Goal: Task Accomplishment & Management: Use online tool/utility

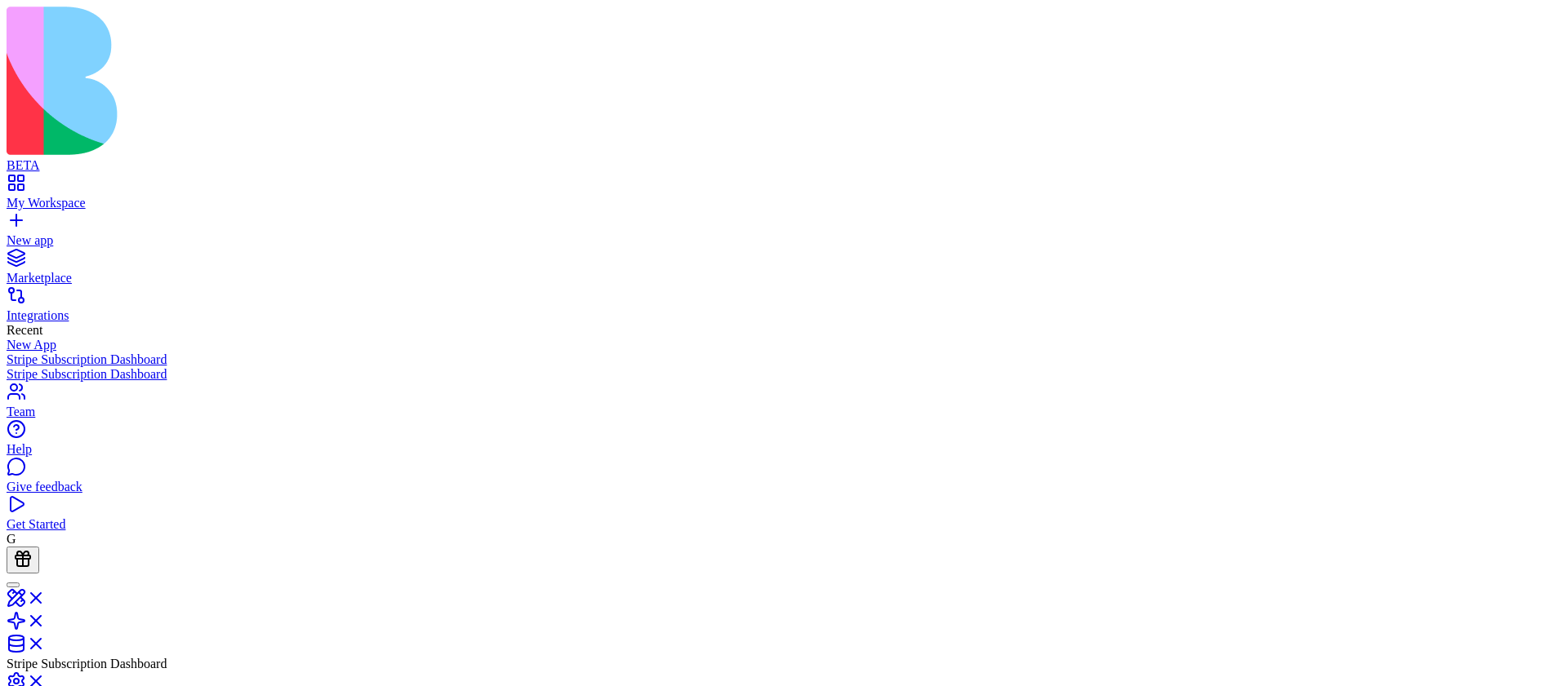
scroll to position [147, 0]
click at [27, 219] on link "New app" at bounding box center [784, 233] width 1555 height 30
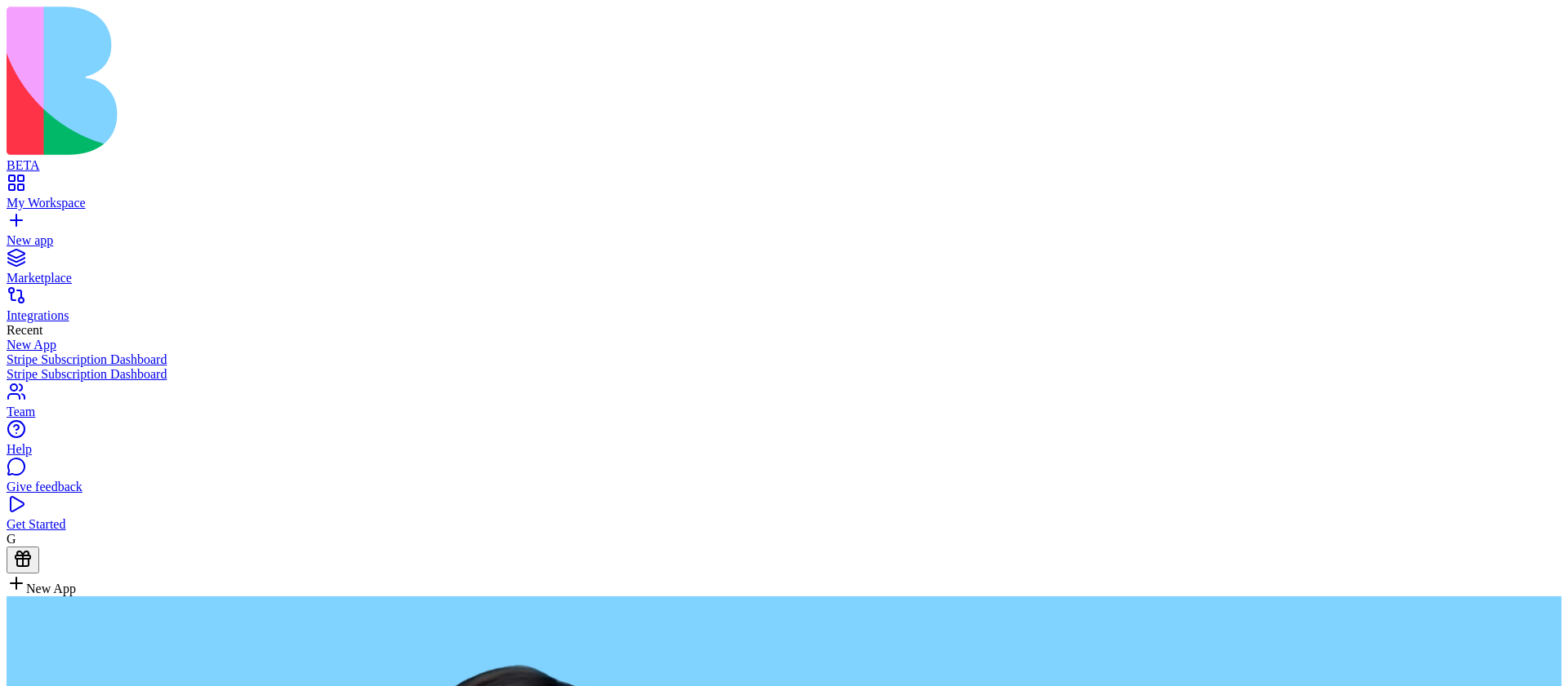
drag, startPoint x: 739, startPoint y: 450, endPoint x: 736, endPoint y: 594, distance: 144.0
type textarea "**********"
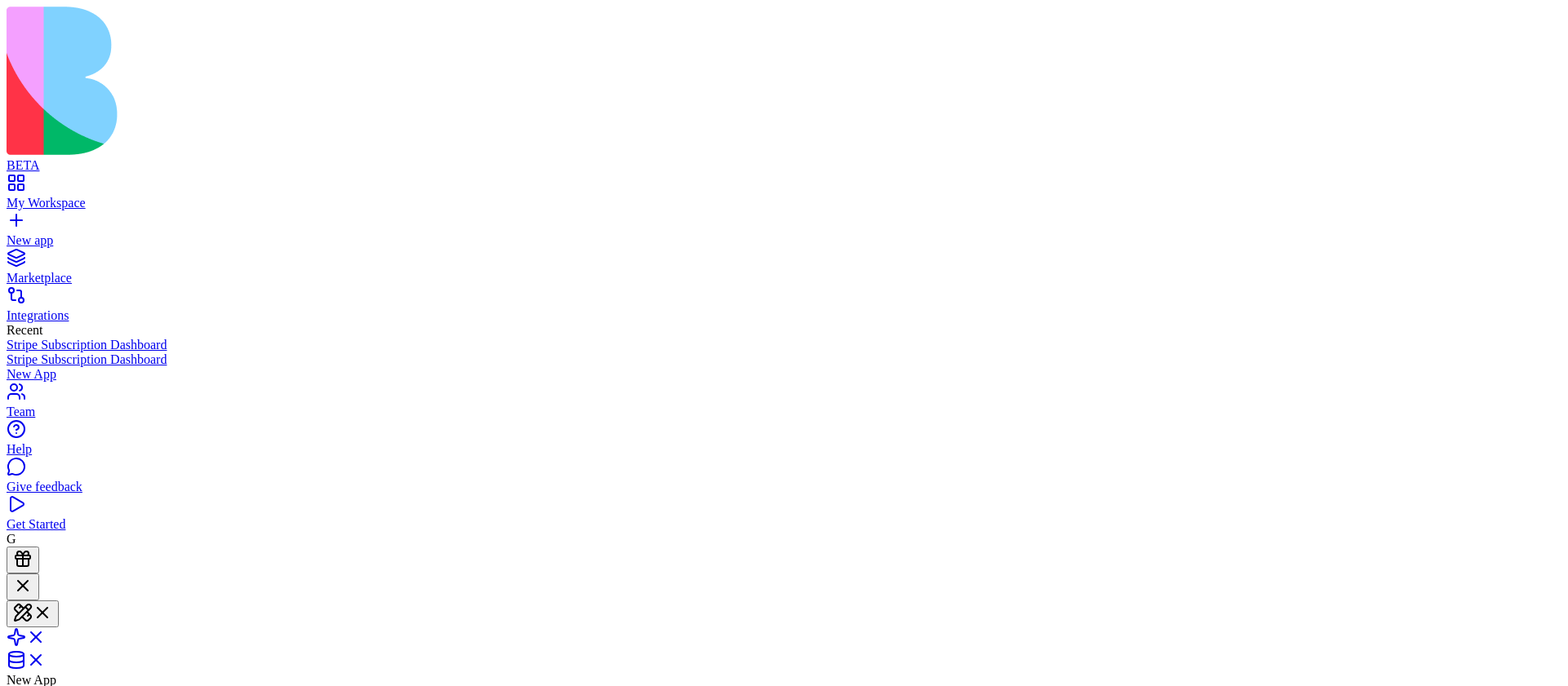
scroll to position [224, 0]
drag, startPoint x: 142, startPoint y: 412, endPoint x: 259, endPoint y: 412, distance: 117.0
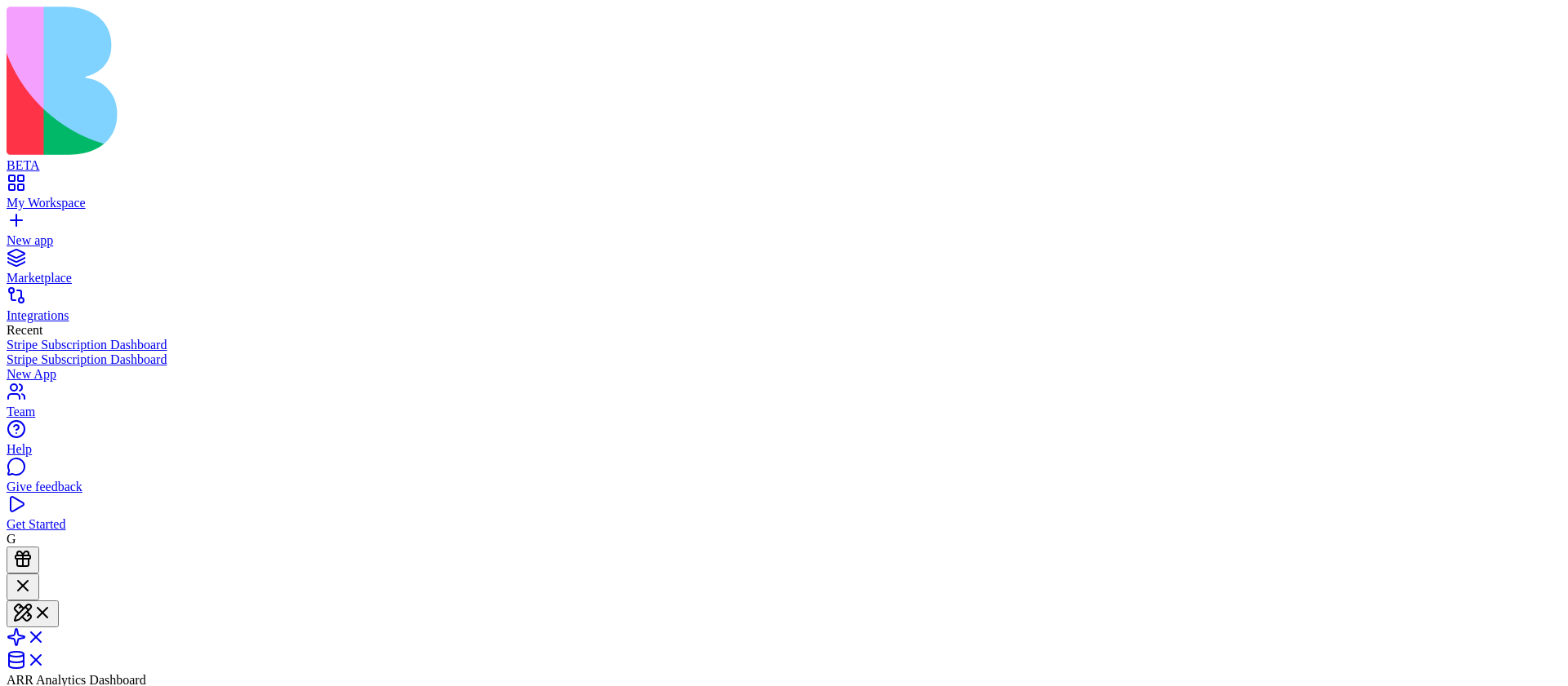
scroll to position [1118, 0]
click at [46, 646] on link at bounding box center [26, 653] width 39 height 14
click at [22, 181] on link "My Workspace" at bounding box center [784, 196] width 1555 height 30
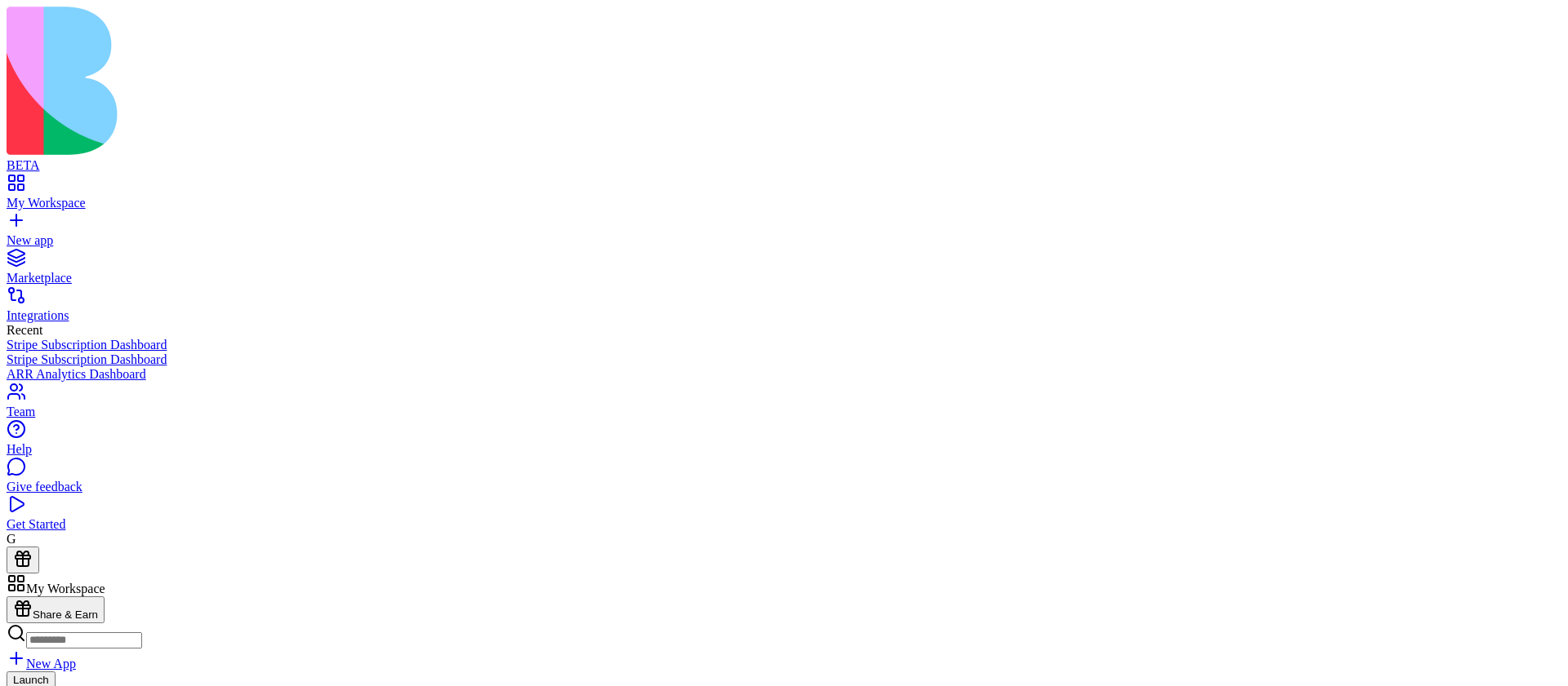
click at [46, 646] on link at bounding box center [26, 653] width 39 height 14
click at [46, 619] on link at bounding box center [26, 626] width 39 height 14
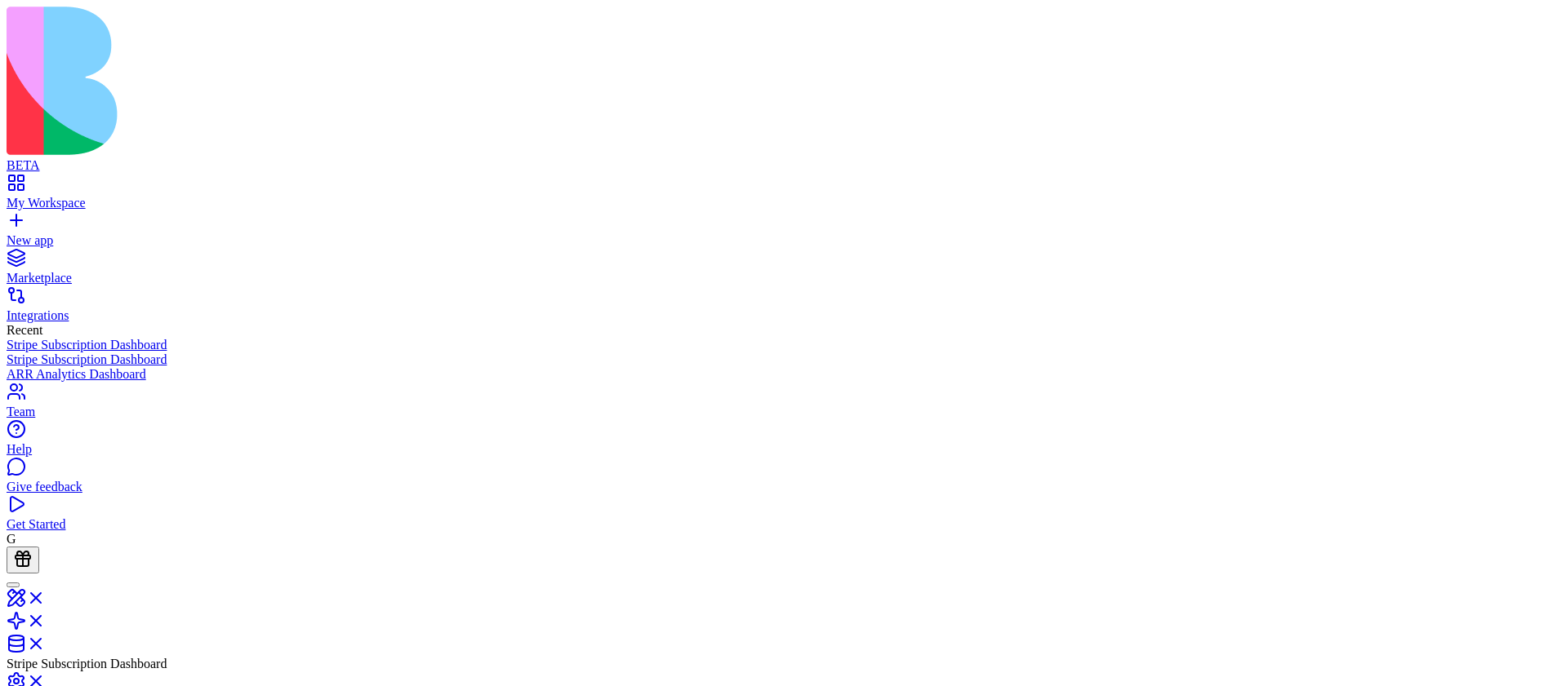
scroll to position [147, 0]
click at [46, 597] on link at bounding box center [26, 603] width 39 height 14
click at [21, 219] on link "New app" at bounding box center [784, 233] width 1555 height 30
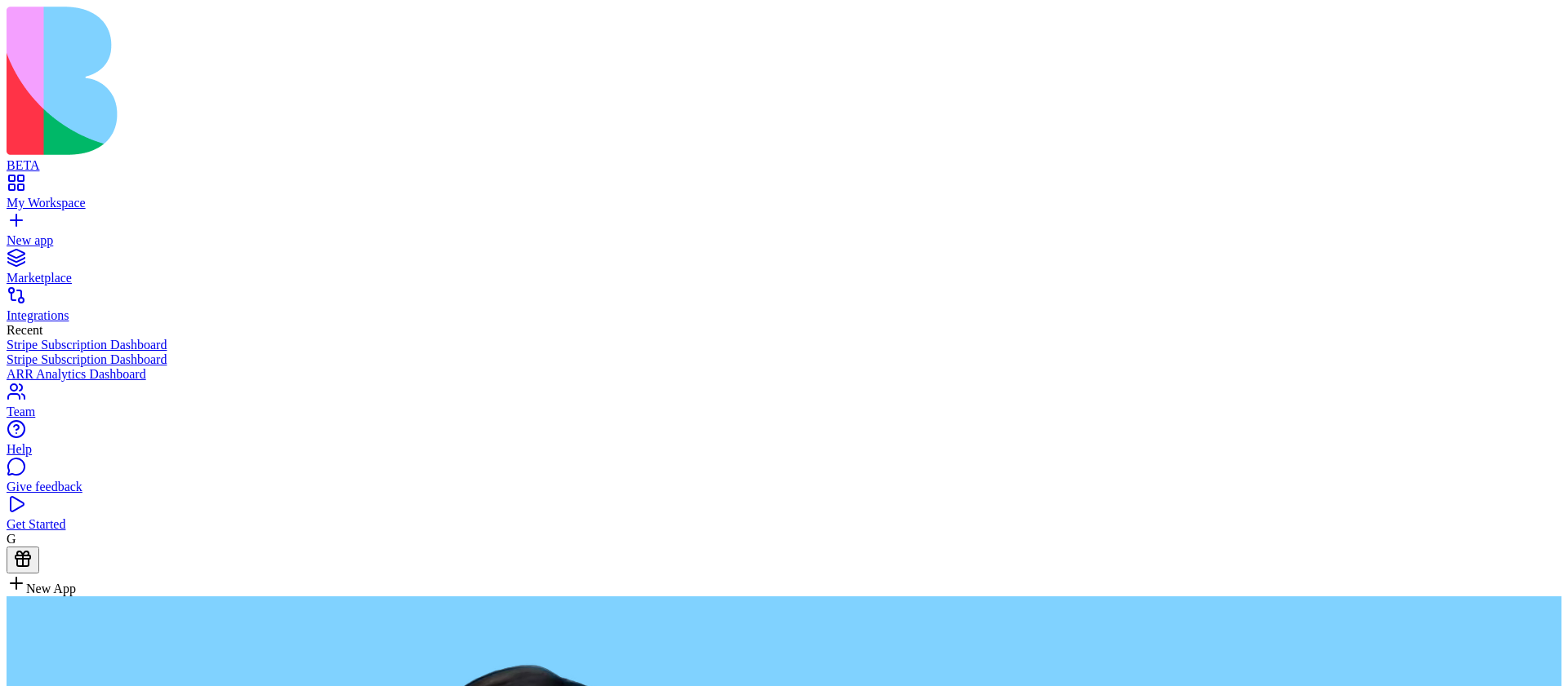
type textarea "**********"
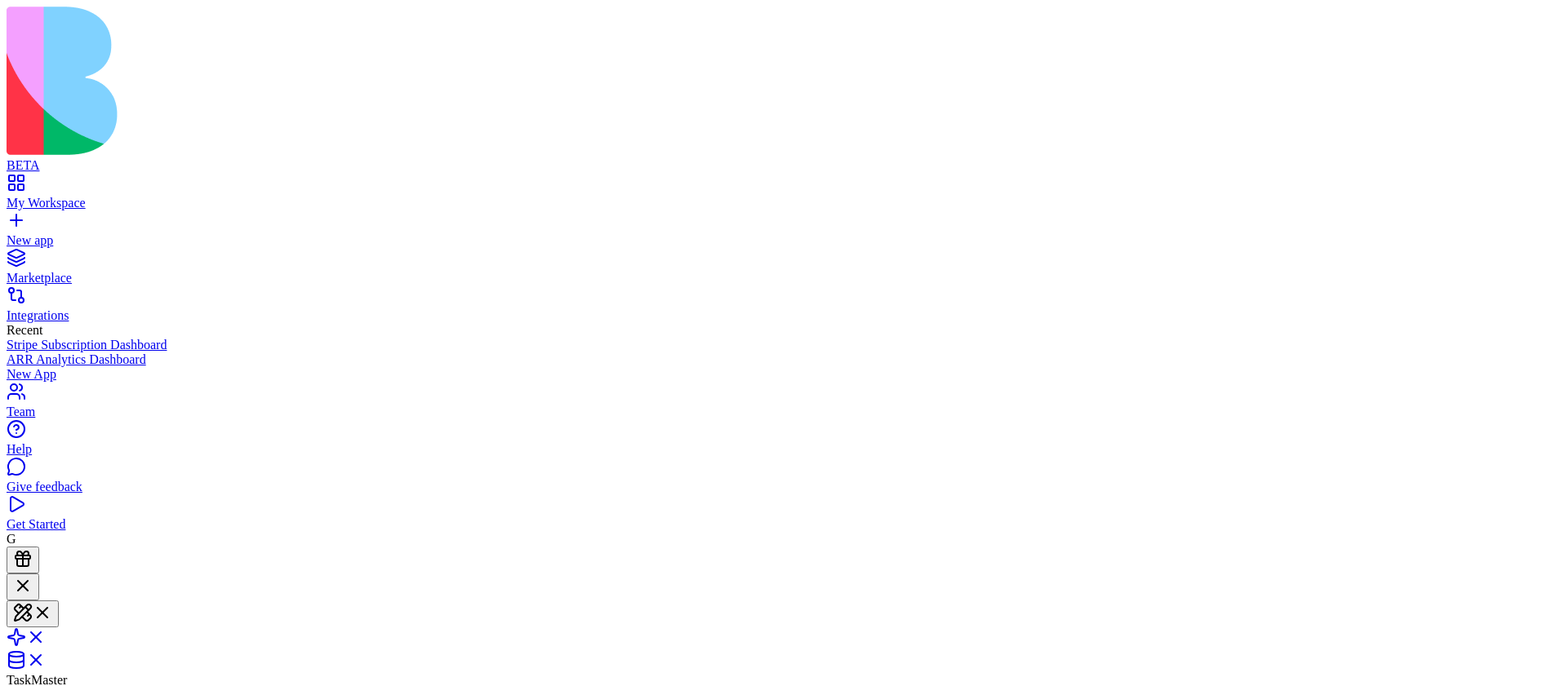
scroll to position [149, 0]
click at [46, 659] on span at bounding box center [46, 666] width 0 height 14
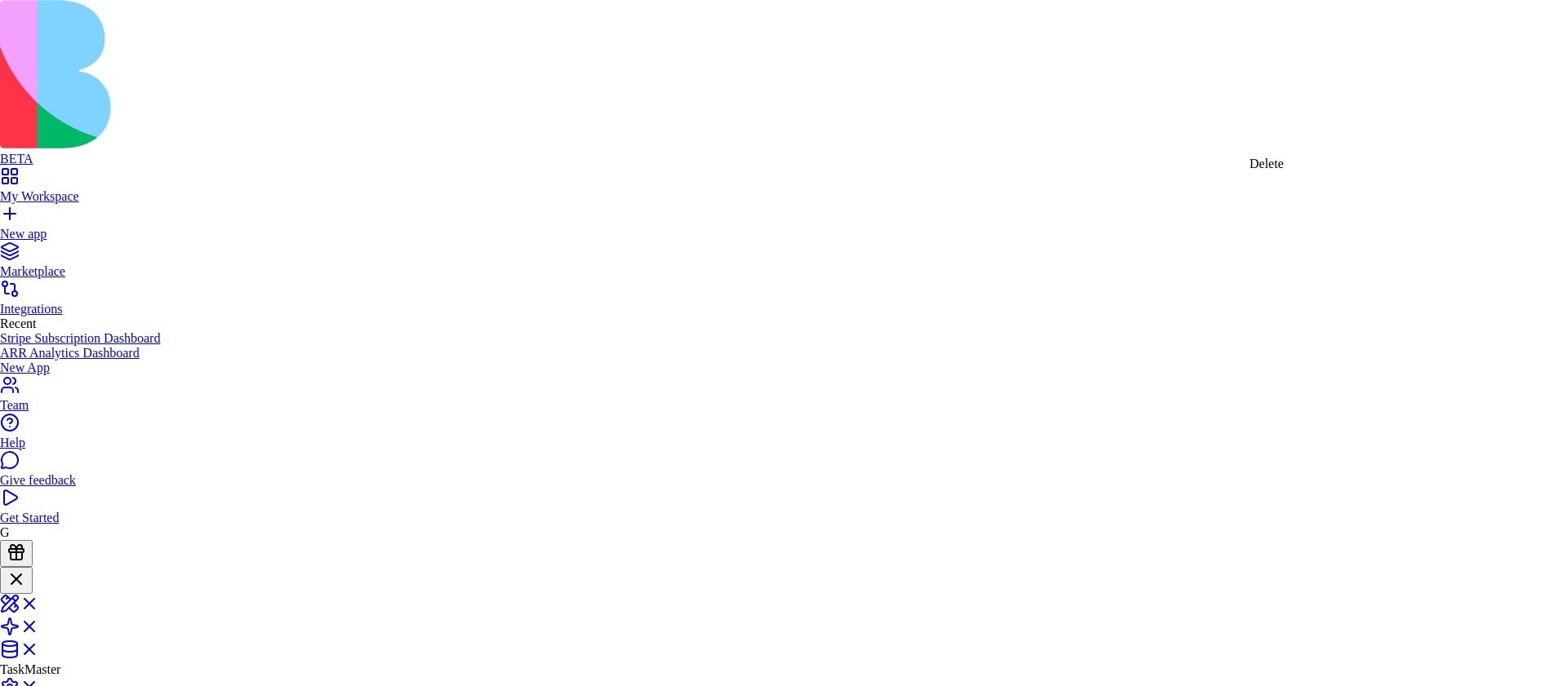
click at [1273, 171] on div "Delete" at bounding box center [1267, 164] width 35 height 14
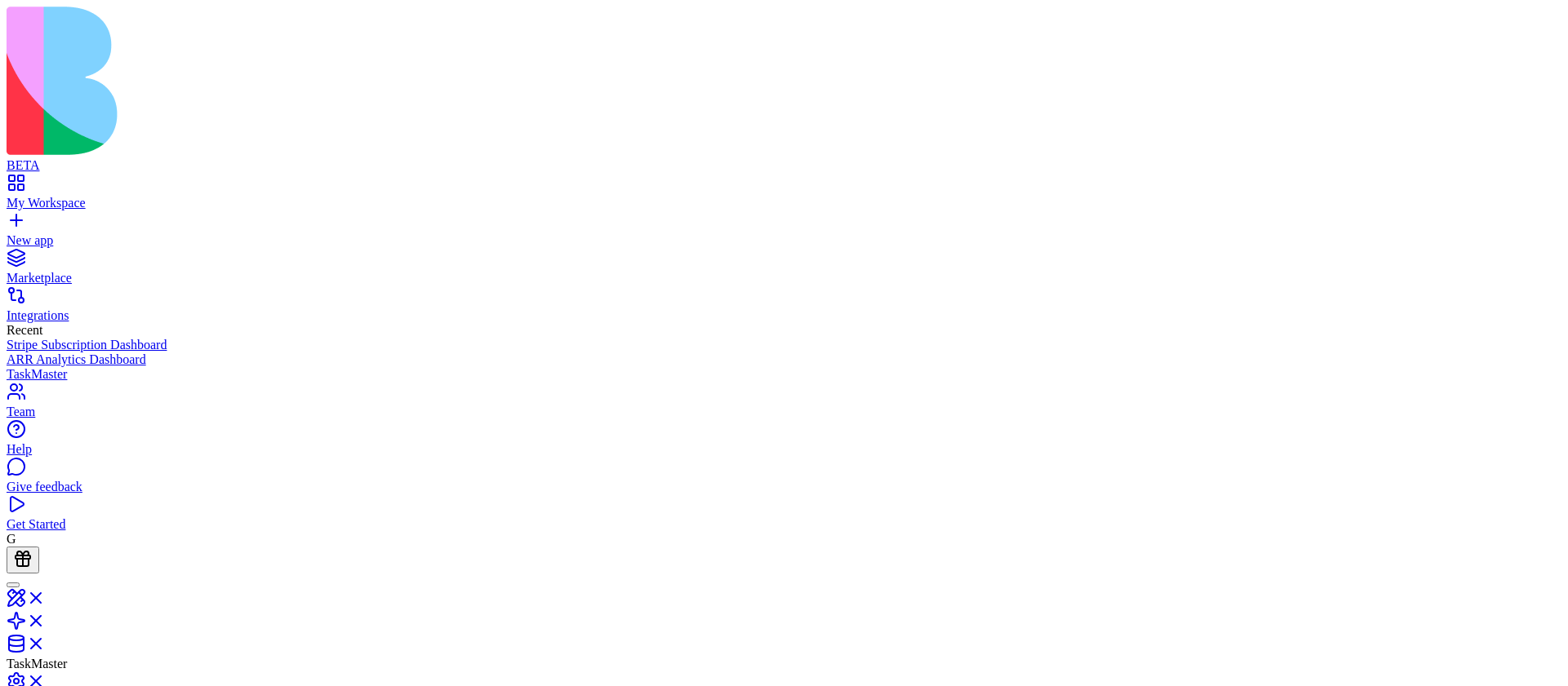
click at [24, 181] on link "My Workspace" at bounding box center [784, 196] width 1555 height 30
click at [13, 586] on div at bounding box center [13, 586] width 0 height 0
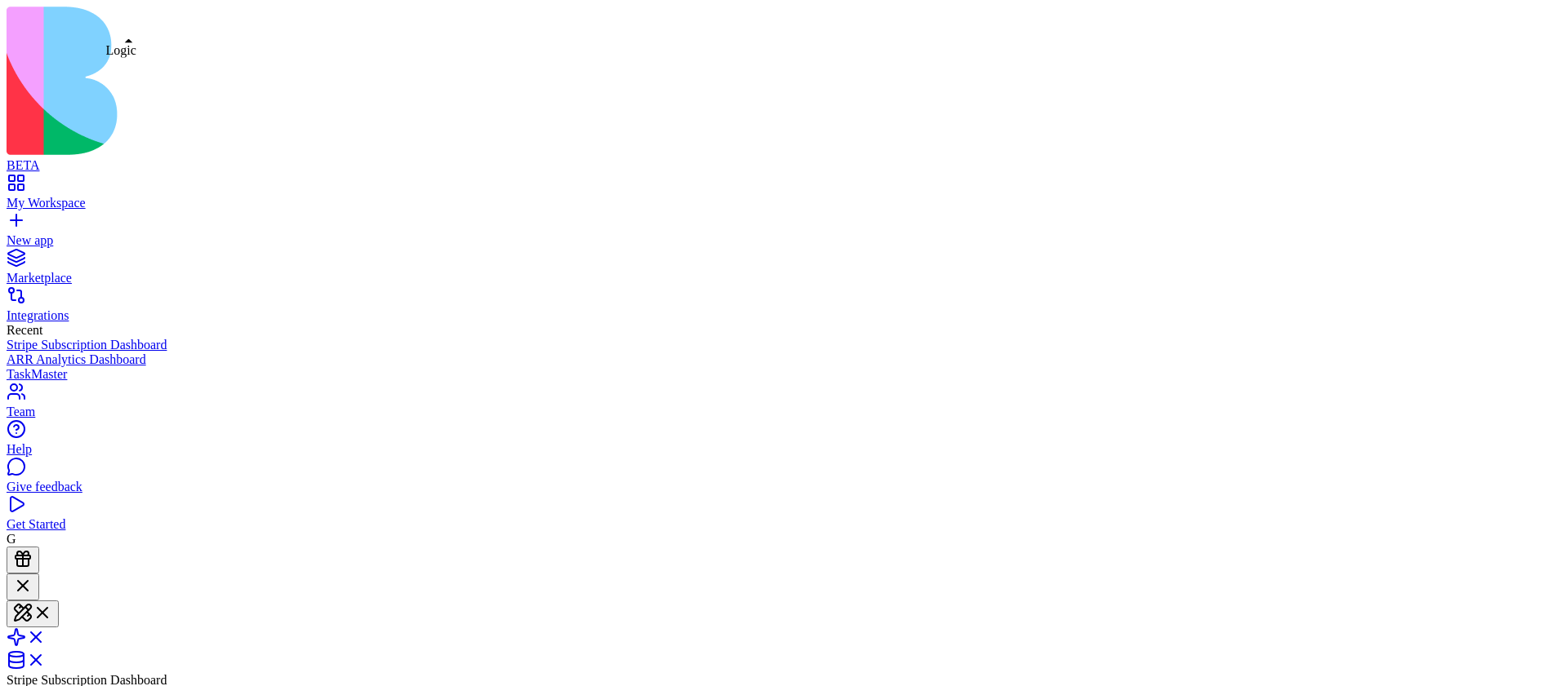
click at [46, 635] on link at bounding box center [26, 642] width 39 height 14
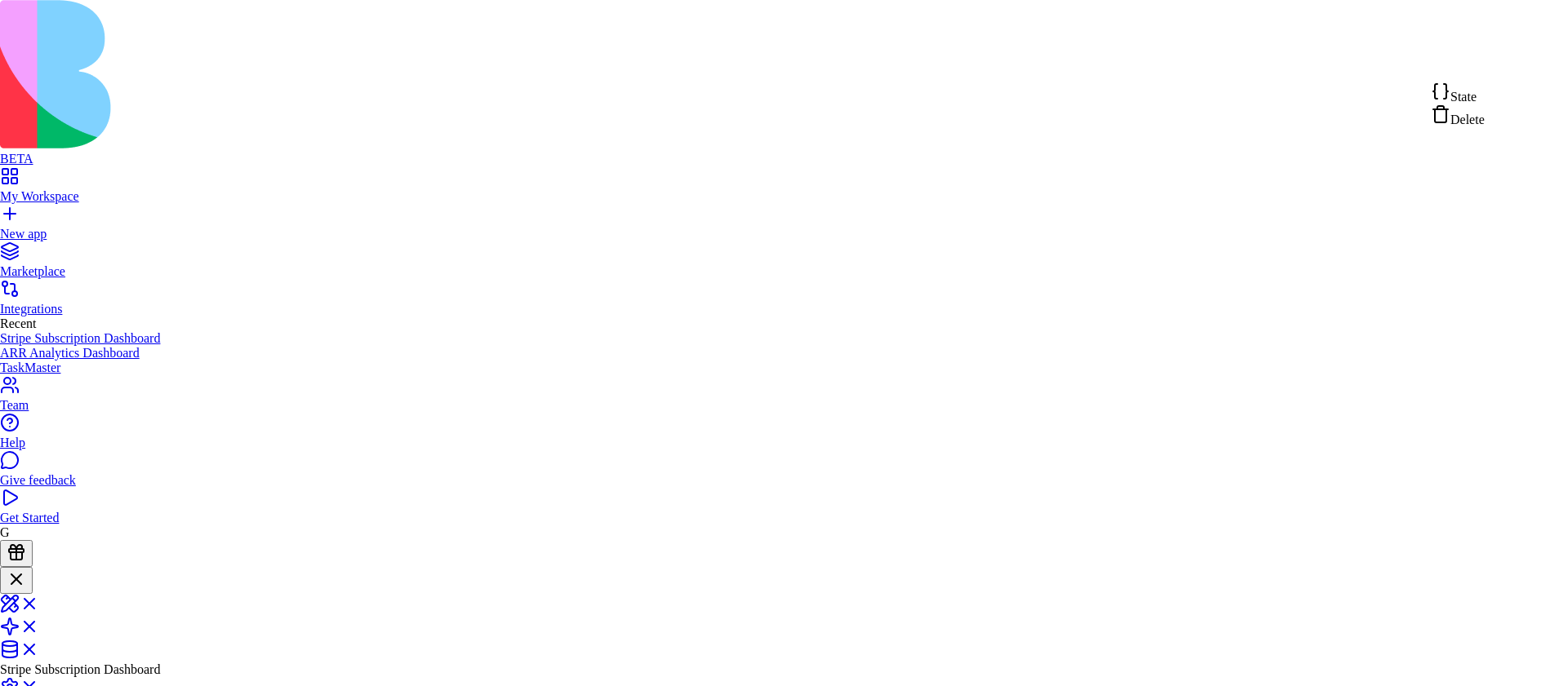
click at [1484, 95] on div "State" at bounding box center [1458, 93] width 54 height 23
type textarea "**********"
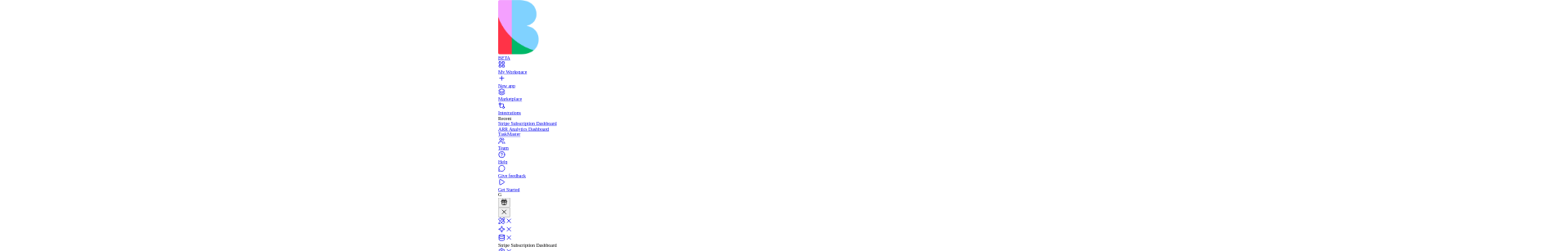
scroll to position [133, 141]
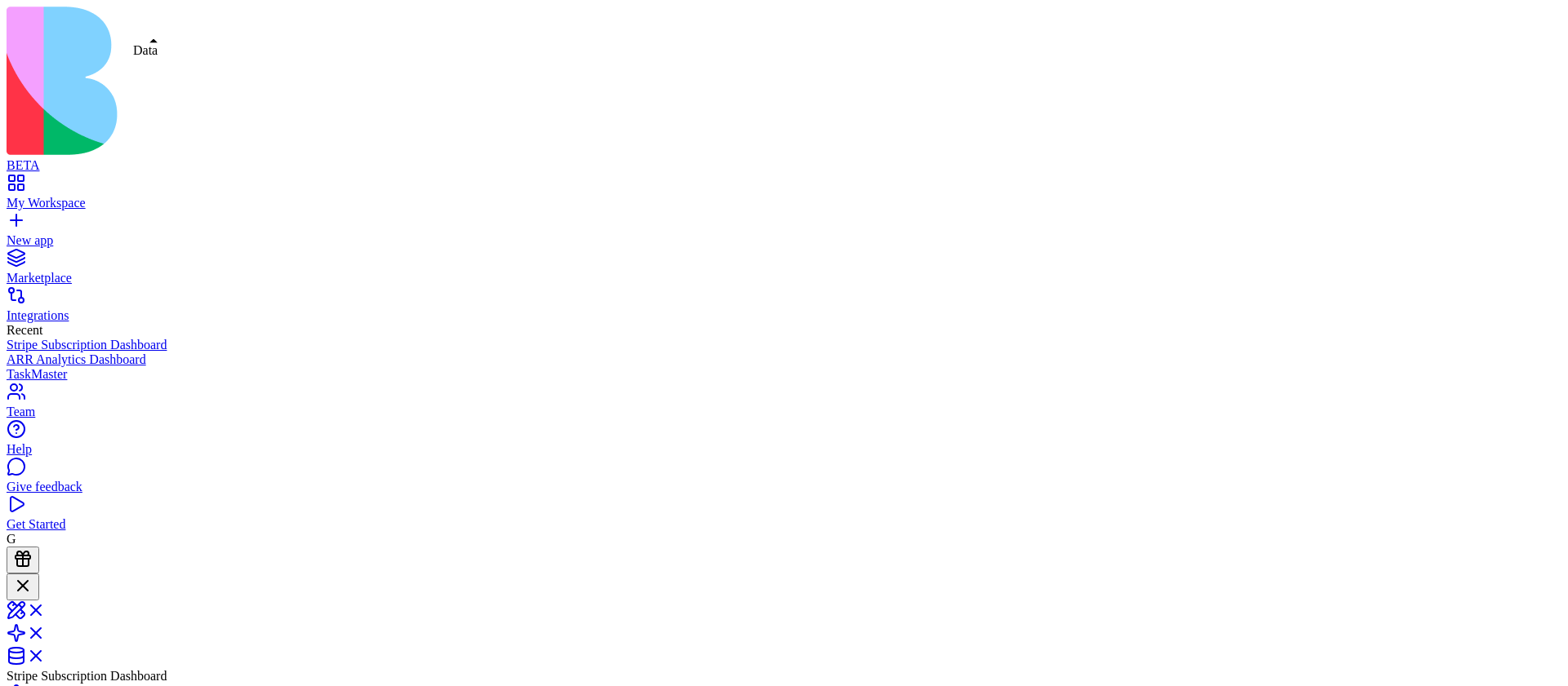
click at [46, 655] on link at bounding box center [26, 662] width 39 height 14
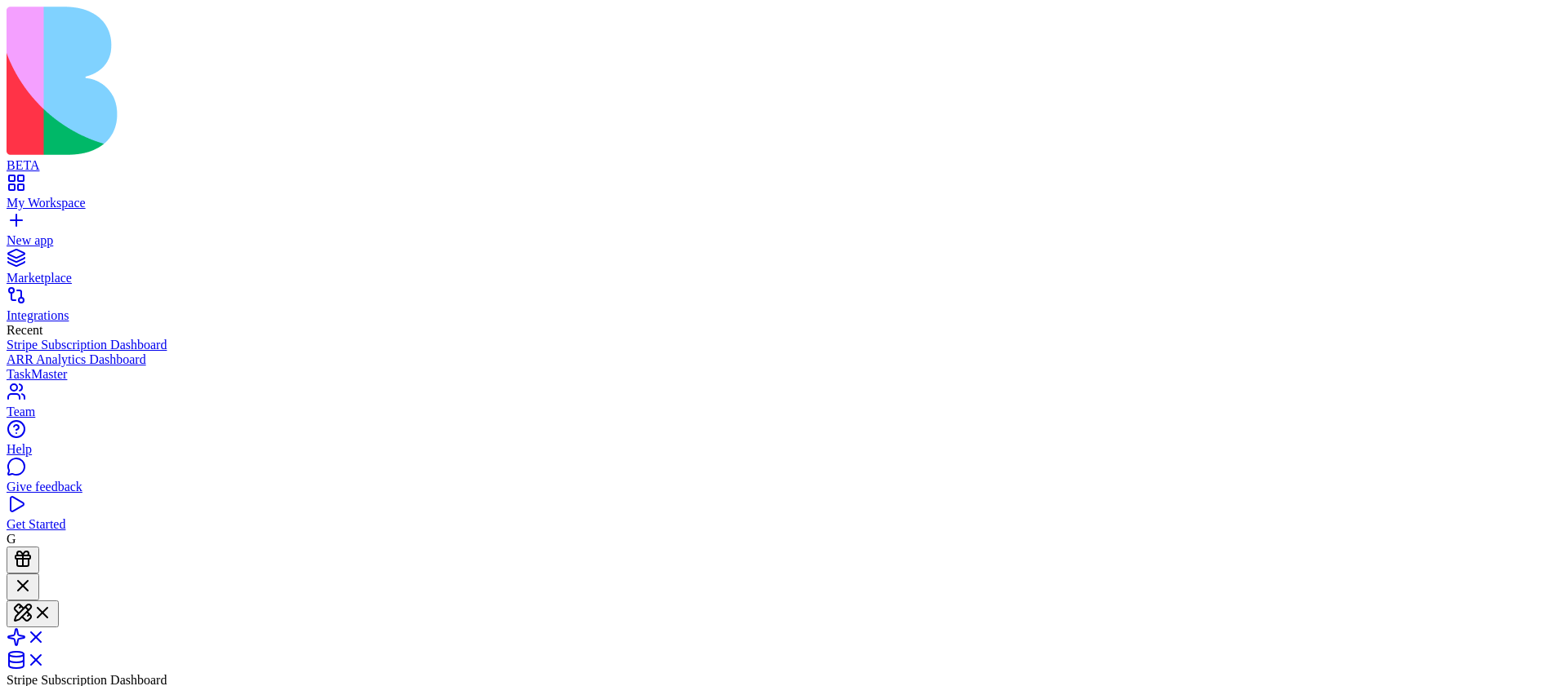
click at [24, 21] on img at bounding box center [335, 81] width 657 height 149
click at [53, 22] on img at bounding box center [335, 81] width 657 height 149
click at [56, 250] on button "Launch" at bounding box center [31, 680] width 49 height 17
